Goal: Navigation & Orientation: Go to known website

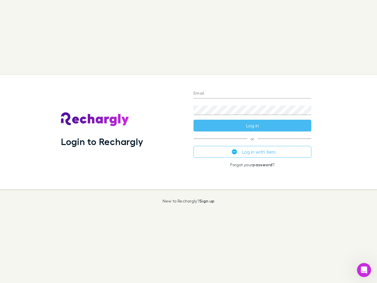
click at [188, 141] on div "Login to Rechargly" at bounding box center [122, 132] width 132 height 114
click at [252, 94] on input "Email" at bounding box center [252, 93] width 118 height 9
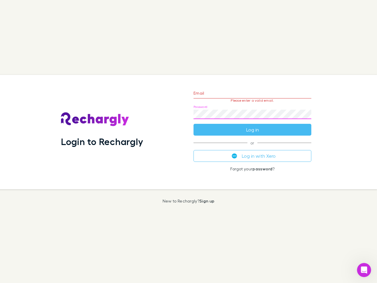
click at [252, 125] on form "Email Please enter a valid email. Password Log in" at bounding box center [252, 109] width 118 height 51
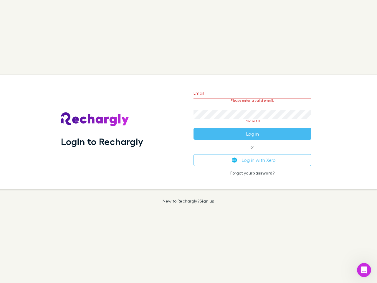
click at [252, 152] on div "Email Please enter a valid email. Password Please fill Log in or Log in with Xe…" at bounding box center [252, 132] width 127 height 114
click at [364, 270] on icon "Open Intercom Messenger" at bounding box center [364, 270] width 10 height 10
